Goal: Entertainment & Leisure: Consume media (video, audio)

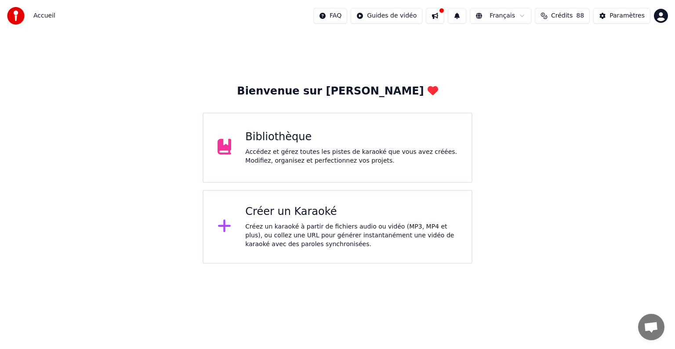
click at [434, 116] on div "Bibliothèque Accédez et gérez toutes les pistes de karaoké que vous avez créées…" at bounding box center [338, 148] width 270 height 70
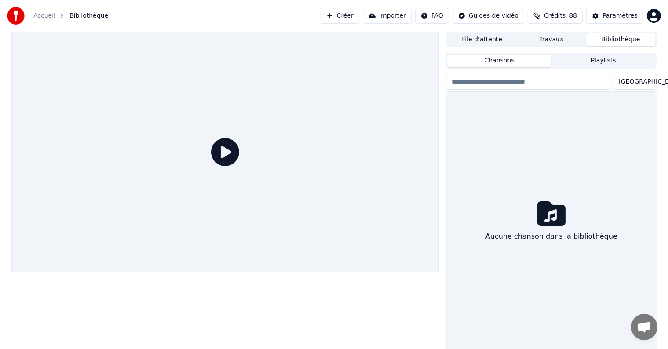
click at [434, 116] on div at bounding box center [225, 152] width 428 height 240
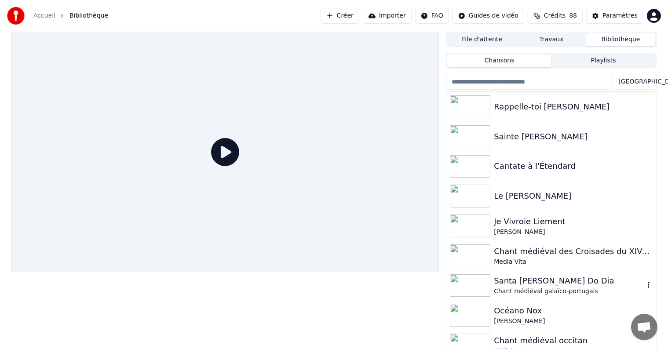
click at [517, 296] on div "Santa [PERSON_NAME] Do Dia Chant médiéval galaïco-portugais" at bounding box center [551, 286] width 210 height 30
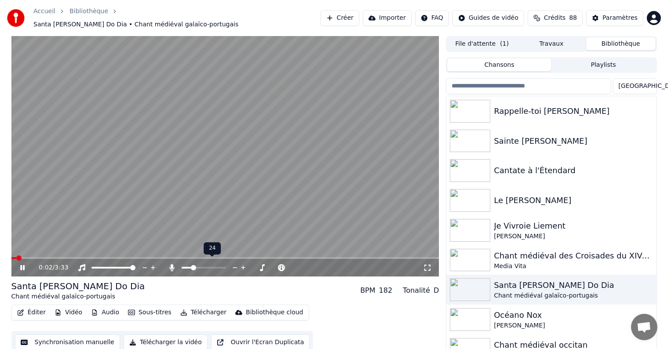
click at [192, 265] on span at bounding box center [193, 267] width 5 height 5
click at [206, 265] on span at bounding box center [205, 267] width 5 height 5
click at [211, 266] on span at bounding box center [210, 267] width 5 height 5
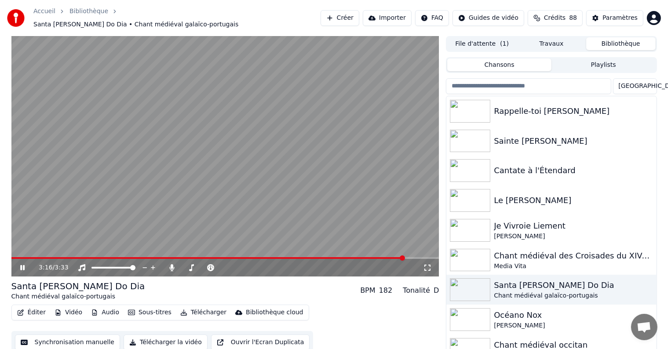
click at [127, 177] on video at bounding box center [225, 156] width 428 height 240
